Goal: Check status: Check status

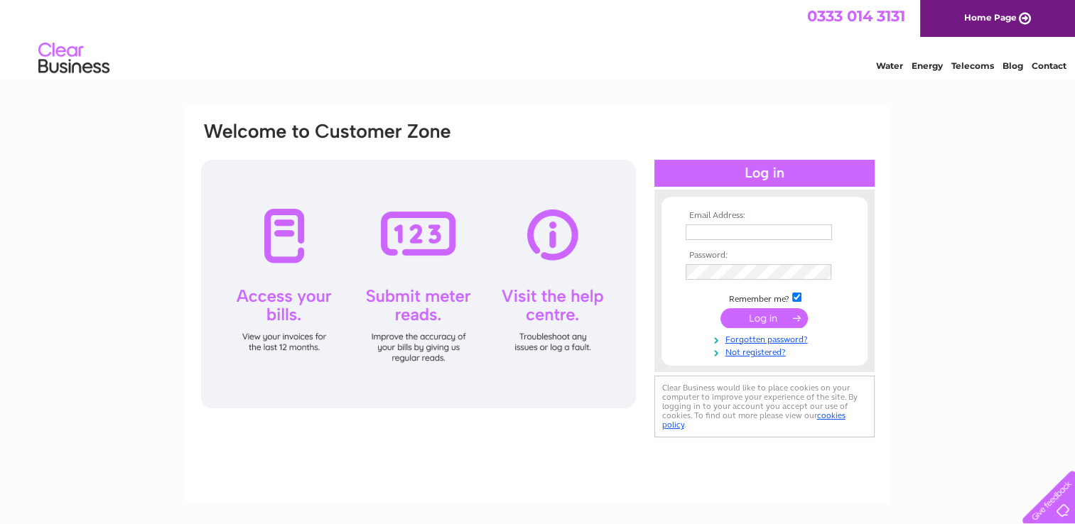
type input "[EMAIL_ADDRESS][DOMAIN_NAME]"
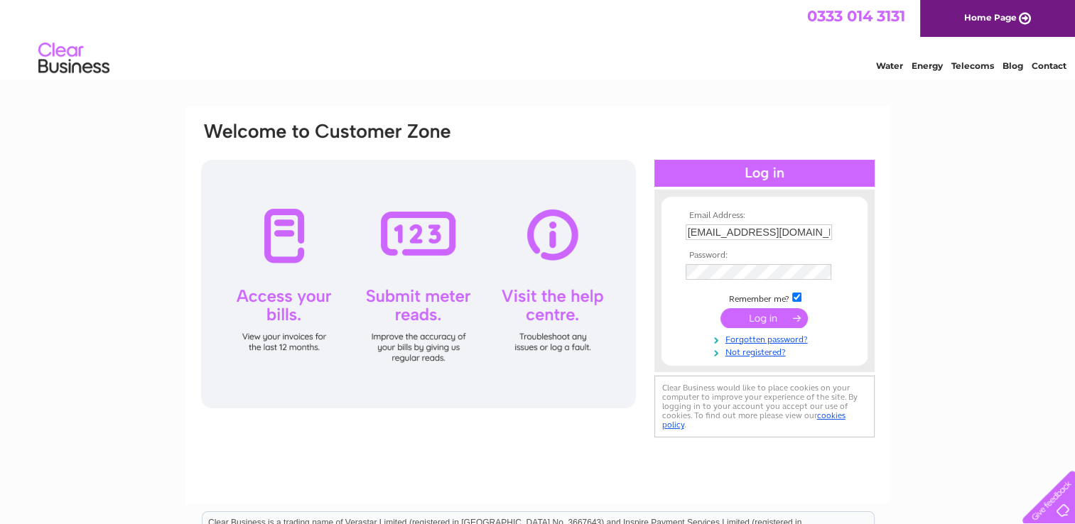
click at [756, 323] on input "submit" at bounding box center [763, 318] width 87 height 20
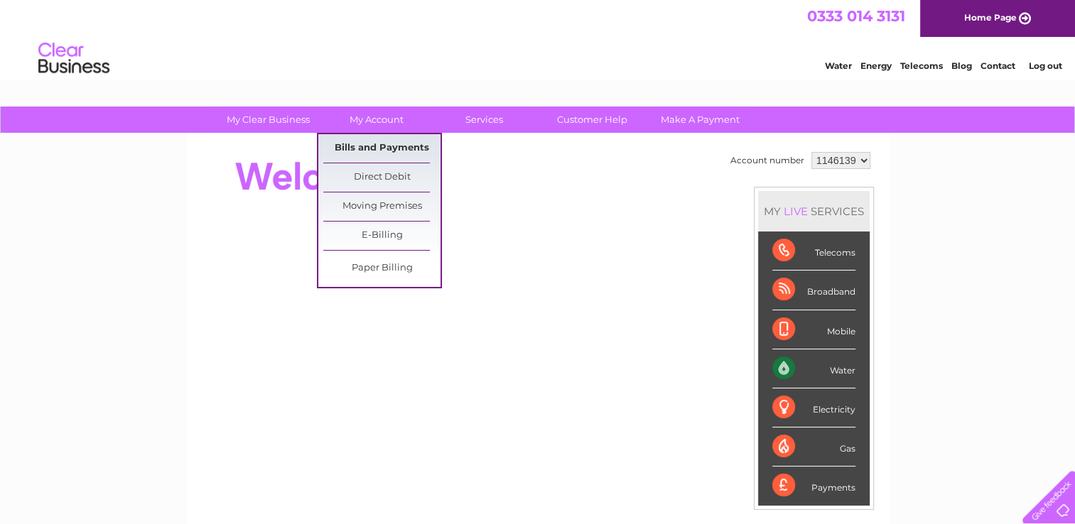
click at [377, 135] on link "Bills and Payments" at bounding box center [381, 148] width 117 height 28
click at [379, 143] on link "Bills and Payments" at bounding box center [381, 148] width 117 height 28
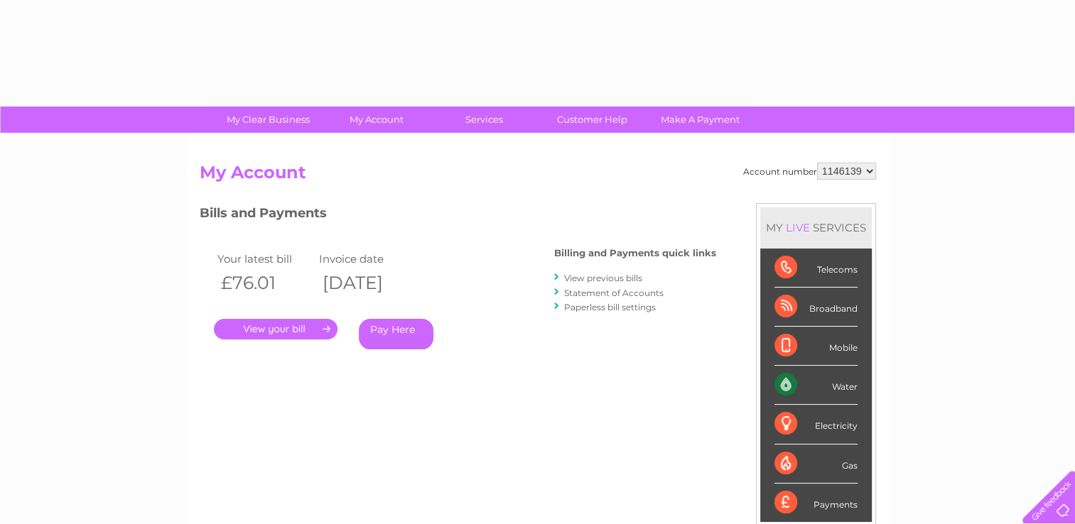
click at [272, 335] on link "." at bounding box center [276, 329] width 124 height 21
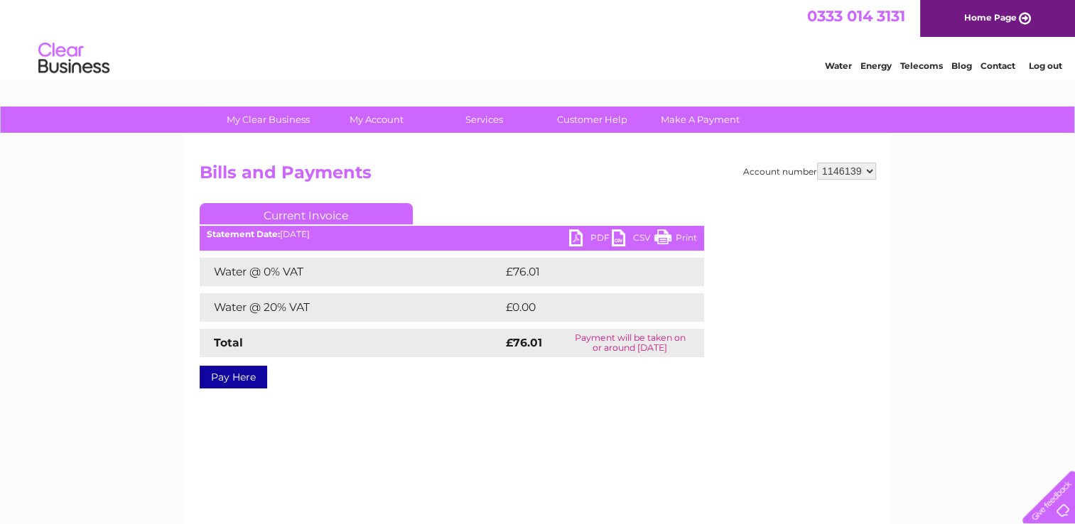
click at [657, 238] on link "Print" at bounding box center [675, 240] width 43 height 21
